Goal: Book appointment/travel/reservation

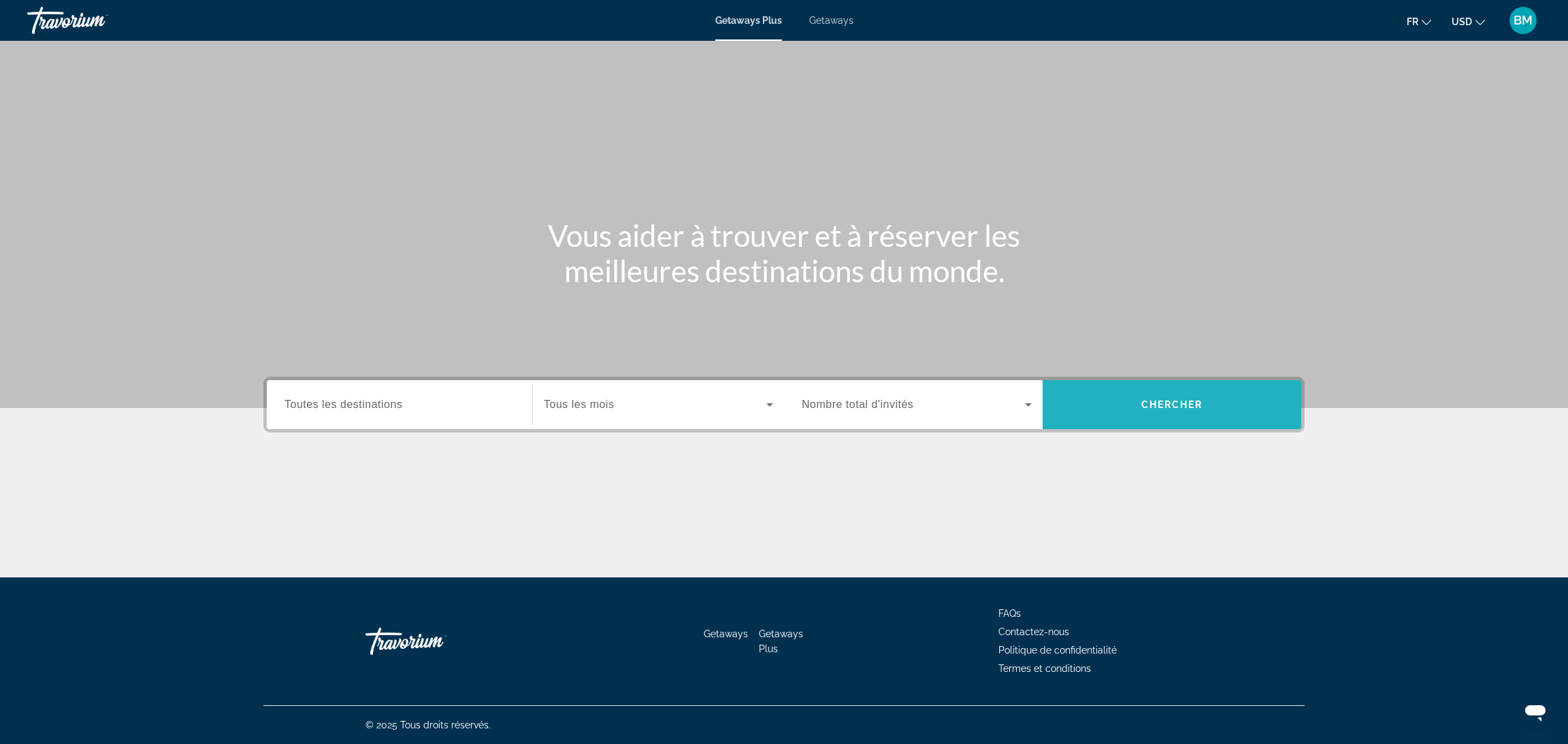
click at [1138, 392] on span "Search widget" at bounding box center [1172, 405] width 259 height 33
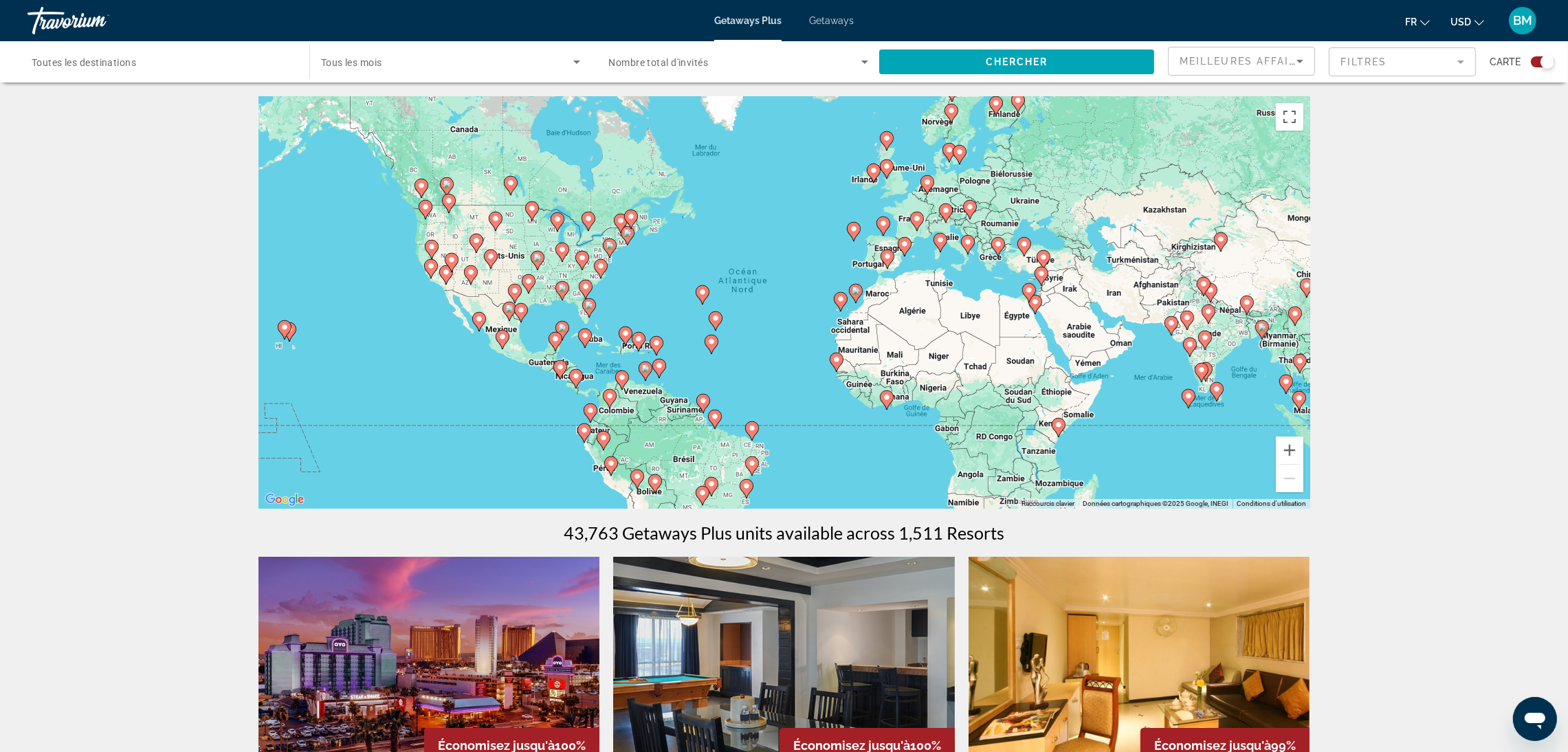
click at [946, 117] on gmp-advanced-marker "Main content" at bounding box center [952, 113] width 14 height 21
type input "**********"
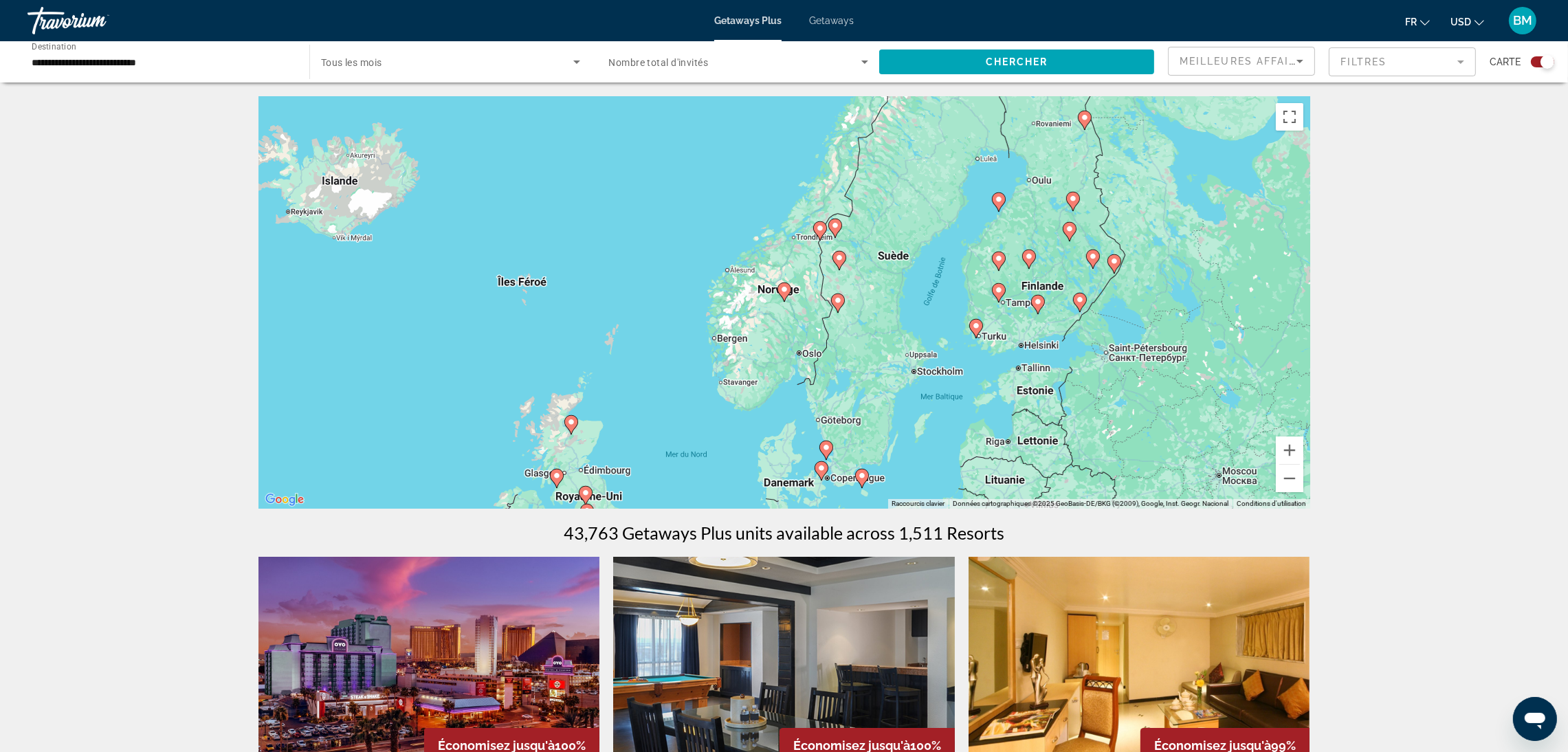
click at [946, 117] on div "Pour activer le glissement avec le clavier, appuyez sur Alt+Entrée. Une fois ce…" at bounding box center [784, 302] width 1052 height 413
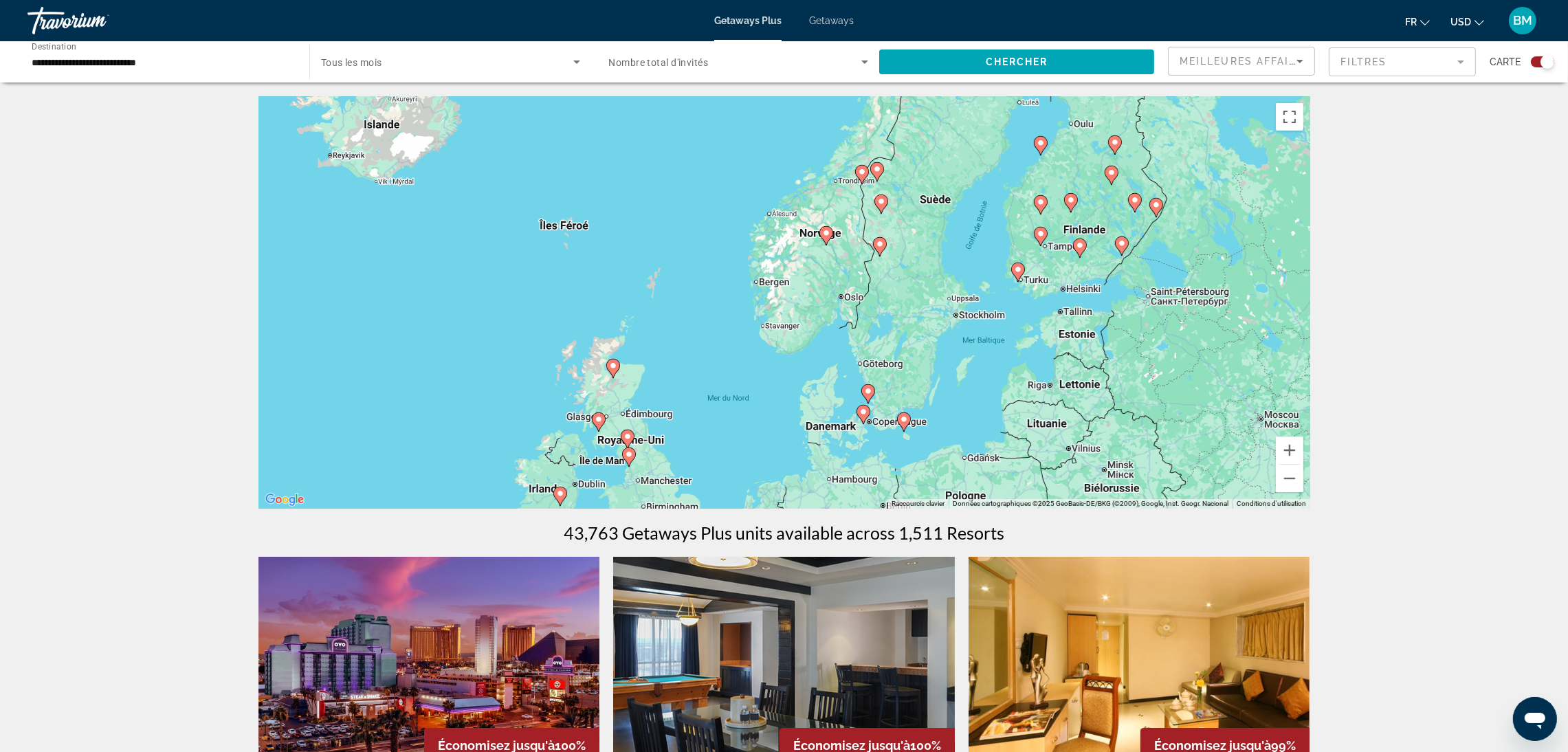
drag, startPoint x: 592, startPoint y: 228, endPoint x: 633, endPoint y: 176, distance: 66.2
click at [633, 176] on div "Pour activer le glissement avec le clavier, appuyez sur Alt+Entrée. Une fois ce…" at bounding box center [784, 302] width 1052 height 413
click at [859, 18] on div "Getaways Plus Getaways fr English Español Français Italiano Português русский U…" at bounding box center [784, 21] width 1568 height 35
click at [843, 25] on span "Getaways" at bounding box center [832, 20] width 45 height 11
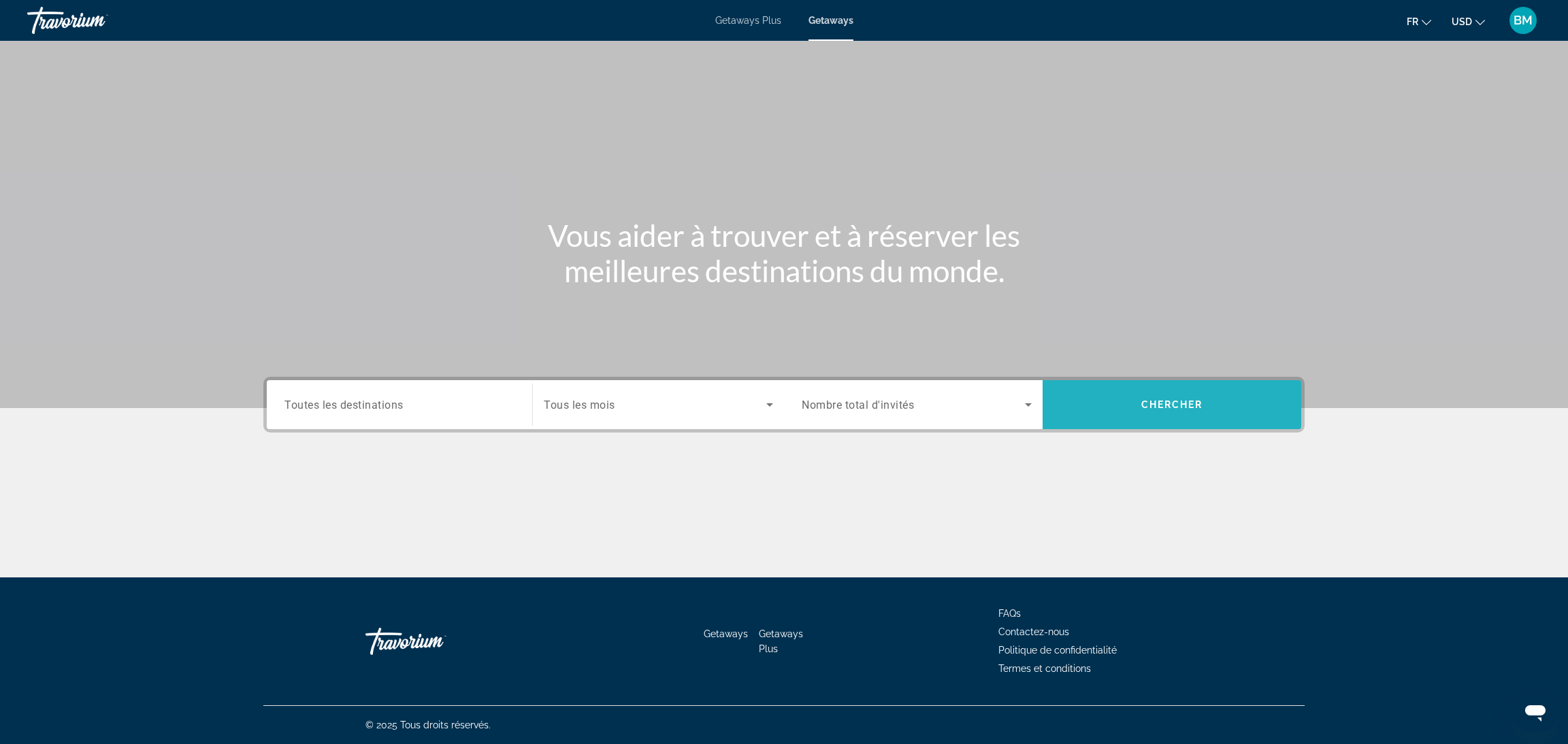
click at [1158, 400] on span "Chercher" at bounding box center [1172, 404] width 62 height 11
